Goal: Transaction & Acquisition: Purchase product/service

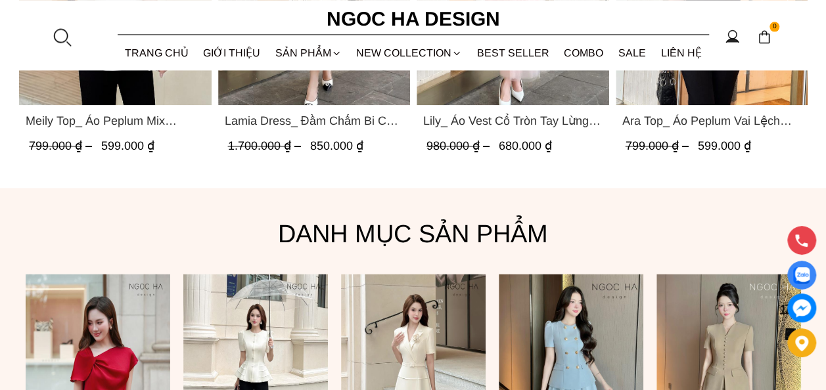
scroll to position [591, 0]
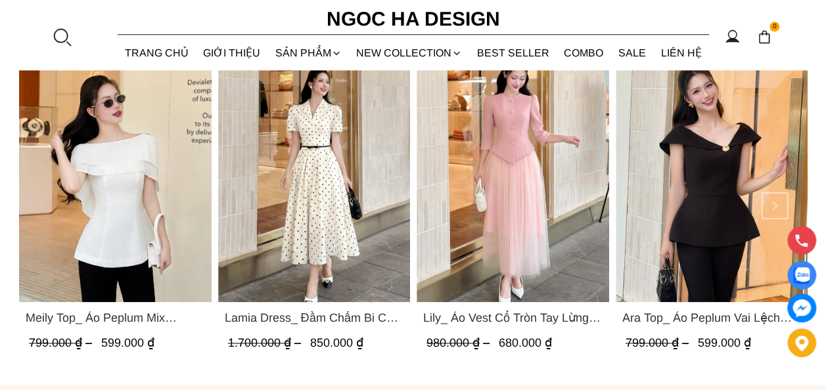
click at [710, 317] on span "Ara Top_ Áo Peplum Vai Lệch Đính Cúc Màu Đen A1084" at bounding box center [711, 318] width 179 height 18
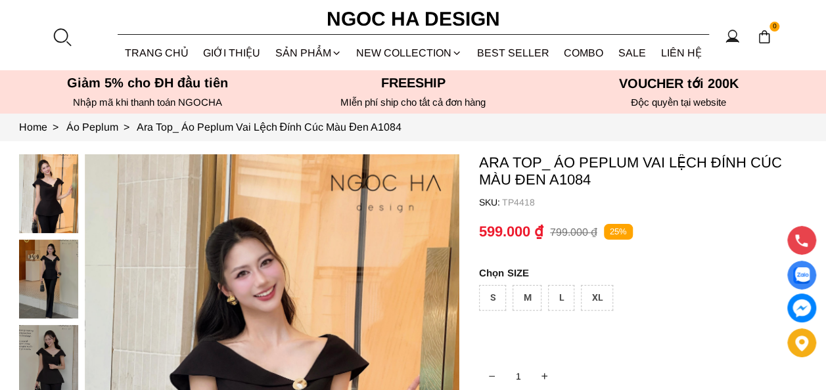
click at [58, 270] on div at bounding box center [52, 367] width 66 height 427
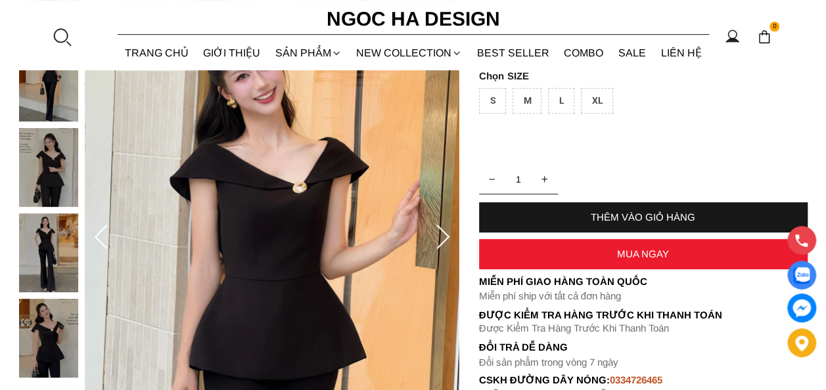
click at [444, 238] on icon at bounding box center [443, 238] width 26 height 26
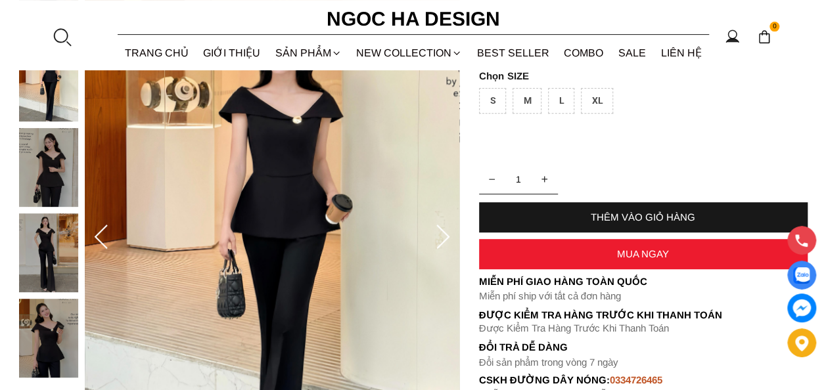
click at [444, 238] on icon at bounding box center [443, 238] width 26 height 26
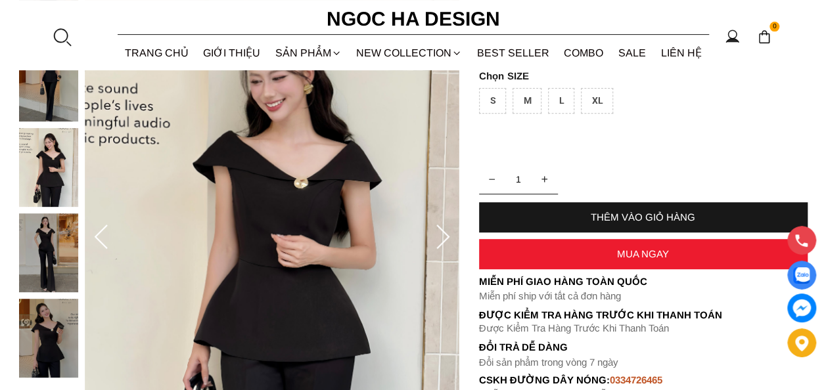
click at [444, 238] on icon at bounding box center [443, 238] width 26 height 26
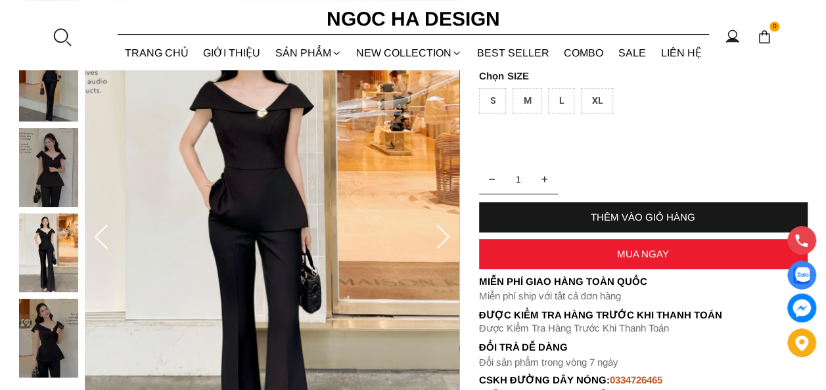
click at [444, 238] on icon at bounding box center [443, 238] width 26 height 26
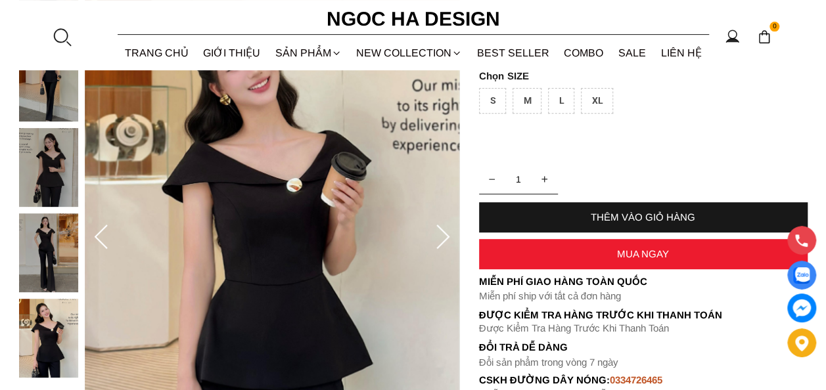
click at [444, 238] on icon at bounding box center [443, 238] width 26 height 26
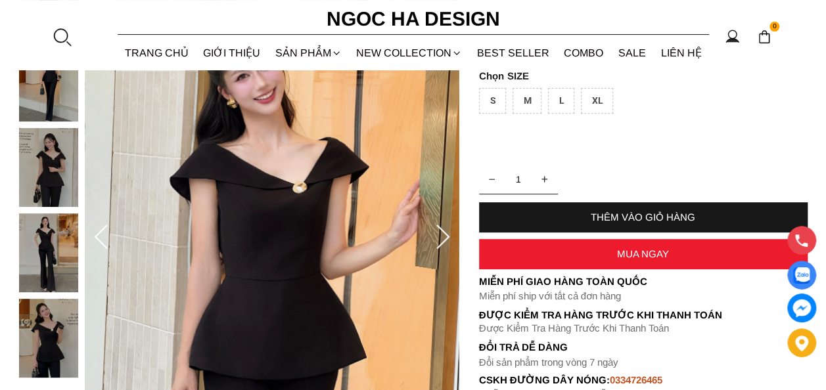
click at [443, 235] on icon at bounding box center [443, 238] width 26 height 26
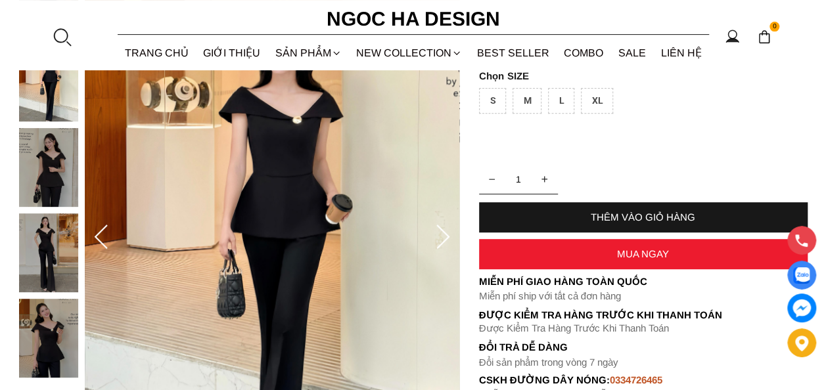
click at [441, 238] on icon at bounding box center [443, 238] width 26 height 26
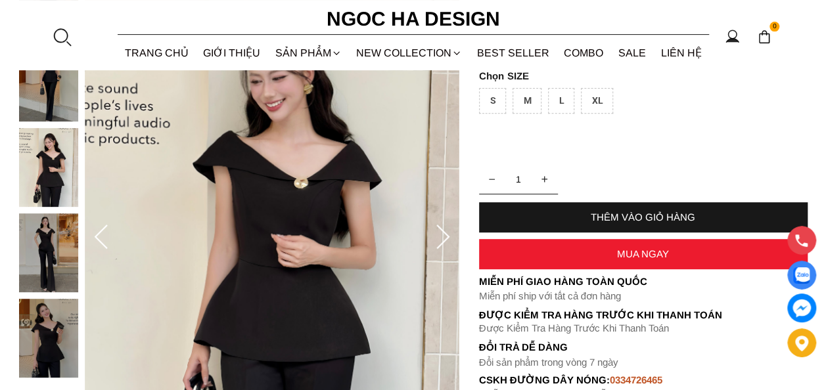
click at [440, 235] on icon at bounding box center [443, 238] width 26 height 26
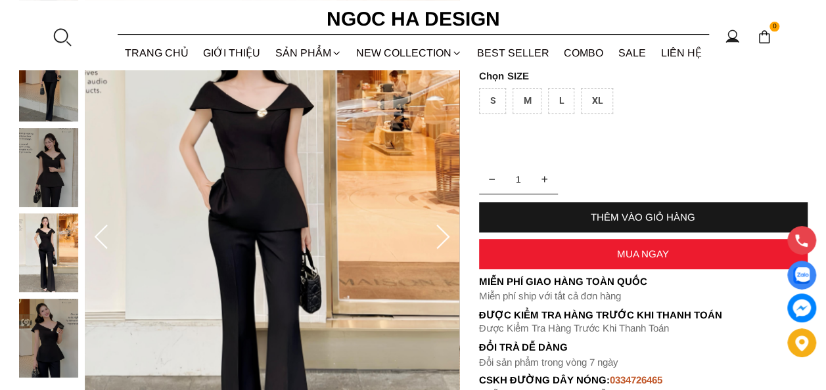
click at [447, 238] on icon at bounding box center [442, 237] width 13 height 24
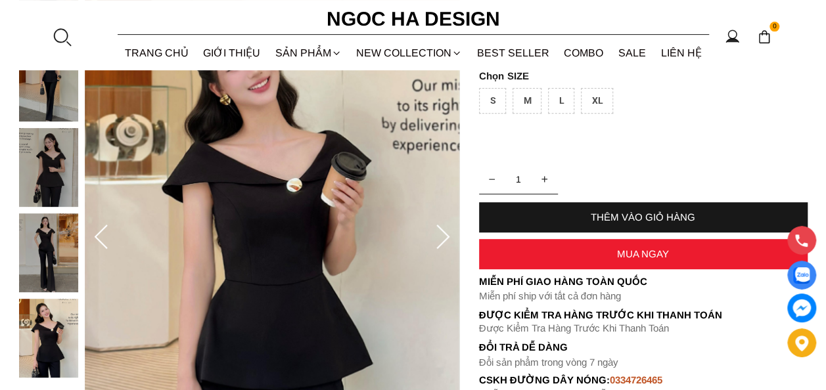
click at [447, 238] on icon at bounding box center [442, 237] width 13 height 24
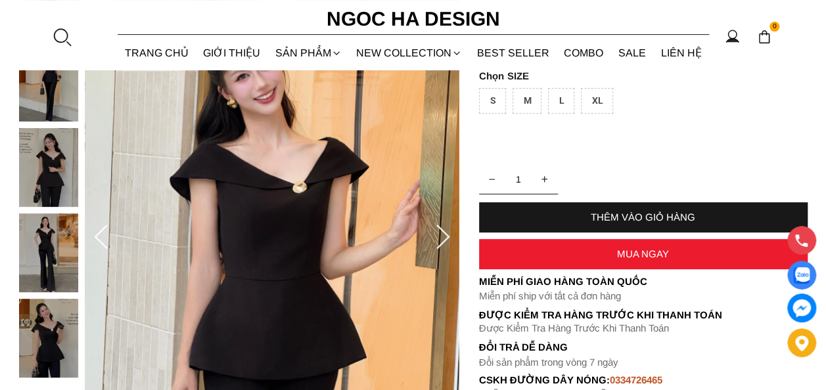
click at [447, 238] on icon at bounding box center [442, 237] width 13 height 24
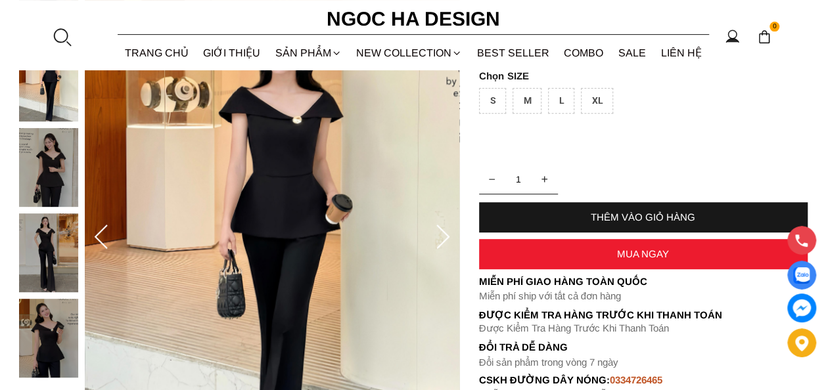
click at [447, 238] on icon at bounding box center [442, 237] width 13 height 24
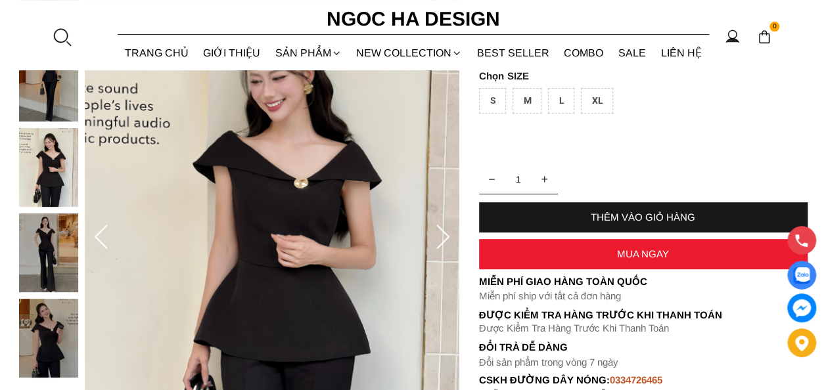
click at [442, 239] on icon at bounding box center [443, 238] width 26 height 26
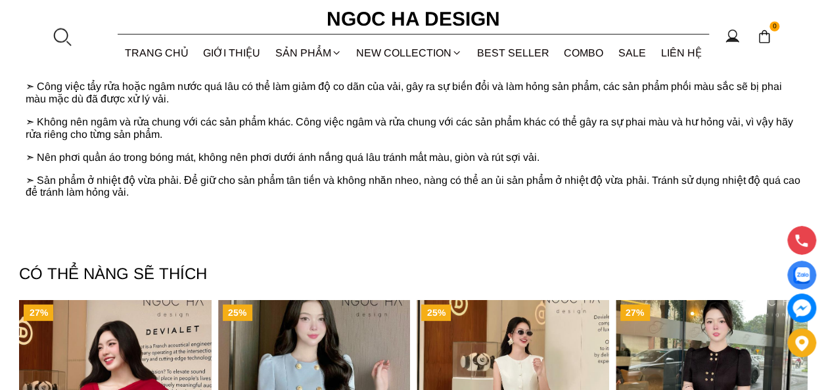
scroll to position [2037, 0]
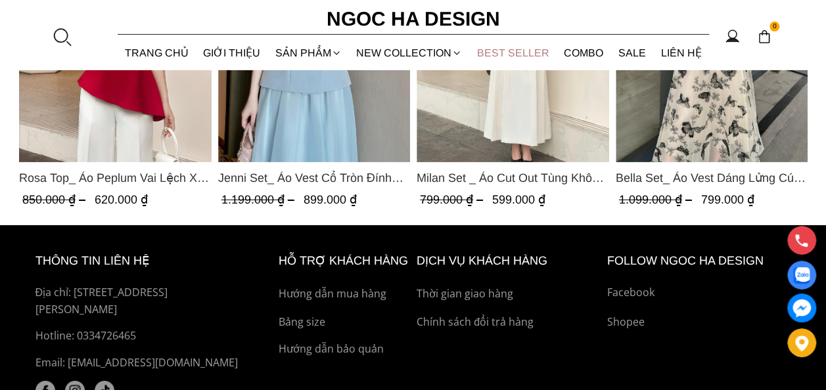
click at [523, 50] on link "BEST SELLER" at bounding box center [513, 52] width 87 height 35
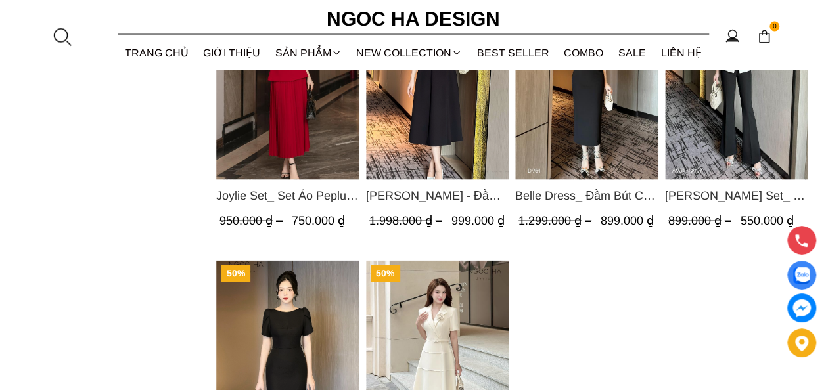
scroll to position [789, 0]
